Goal: Transaction & Acquisition: Purchase product/service

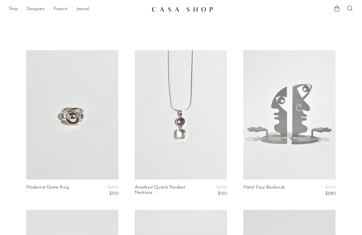
click at [13, 8] on link "Shop" at bounding box center [13, 9] width 9 height 7
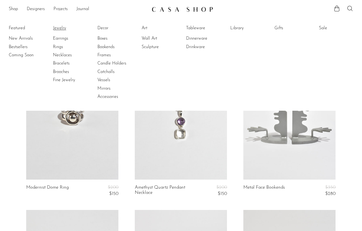
click at [59, 27] on link "Jewelry" at bounding box center [73, 28] width 41 height 6
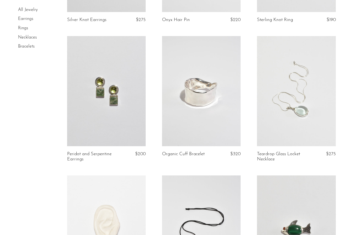
scroll to position [566, 0]
click at [84, 85] on link at bounding box center [106, 91] width 79 height 110
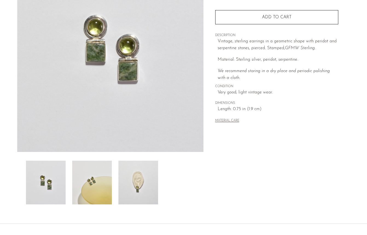
scroll to position [91, 0]
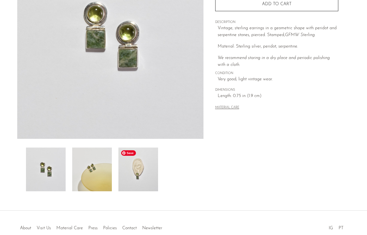
click at [130, 172] on img at bounding box center [138, 169] width 40 height 44
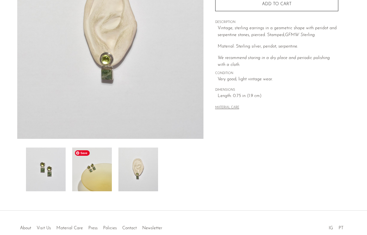
click at [96, 177] on img at bounding box center [92, 169] width 40 height 44
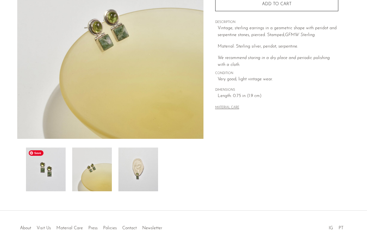
click at [51, 178] on img at bounding box center [46, 169] width 40 height 44
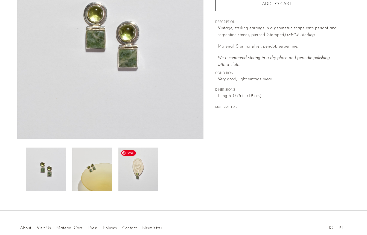
click at [131, 179] on img at bounding box center [138, 169] width 40 height 44
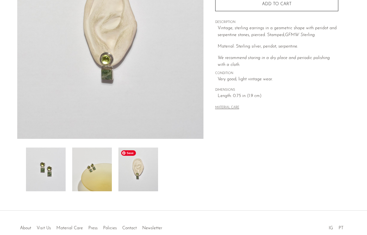
scroll to position [0, 0]
